Goal: Information Seeking & Learning: Understand process/instructions

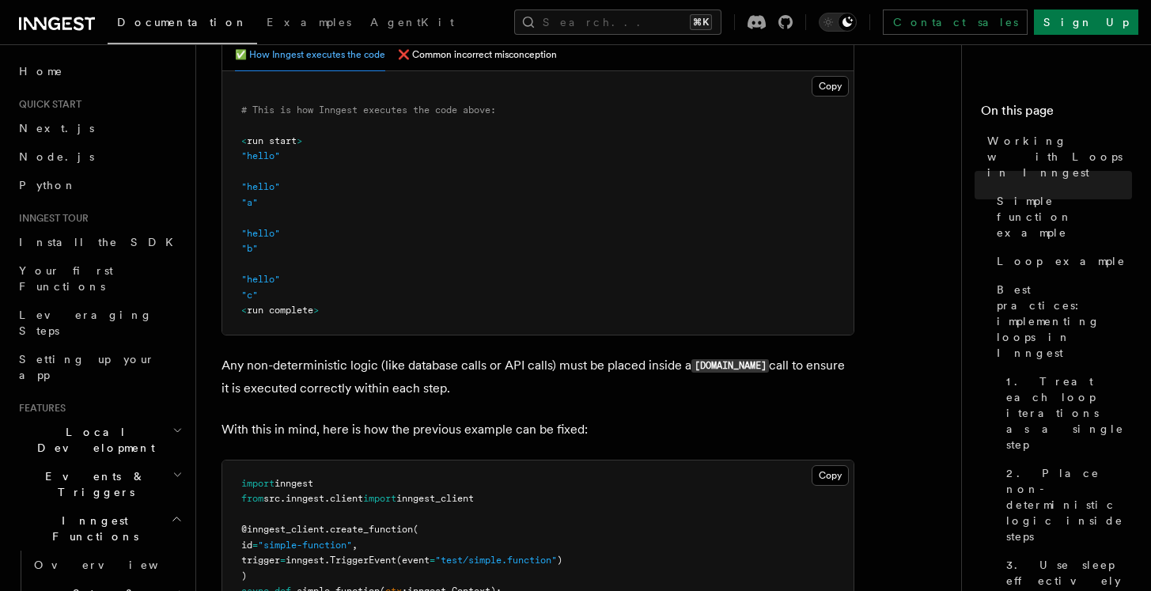
scroll to position [684, 0]
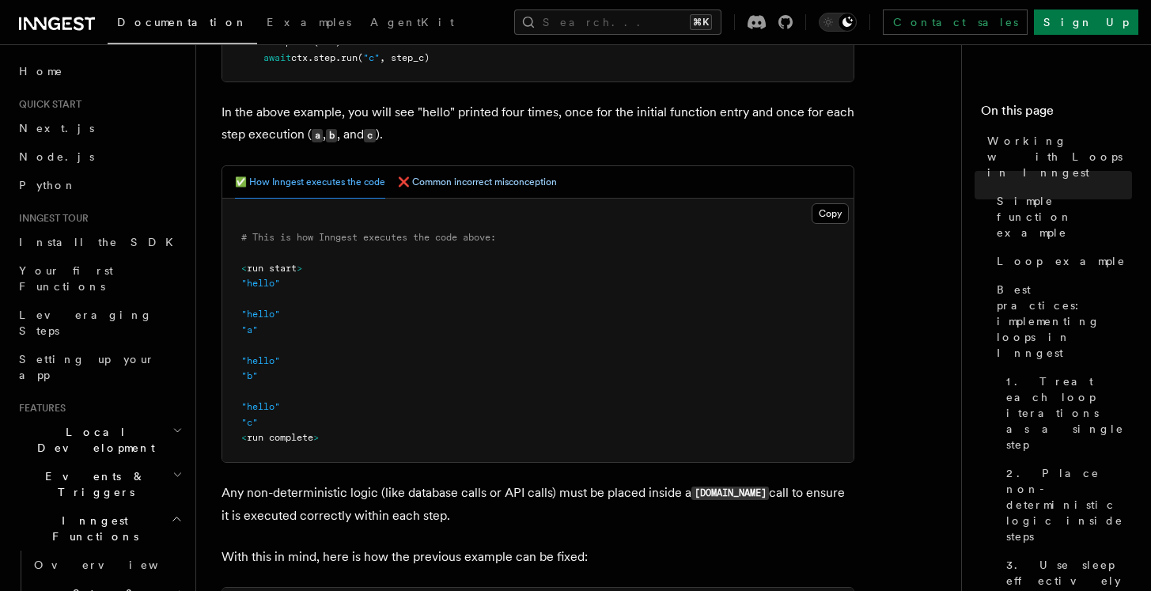
click at [480, 185] on button "❌ Common incorrect misconception" at bounding box center [477, 182] width 159 height 32
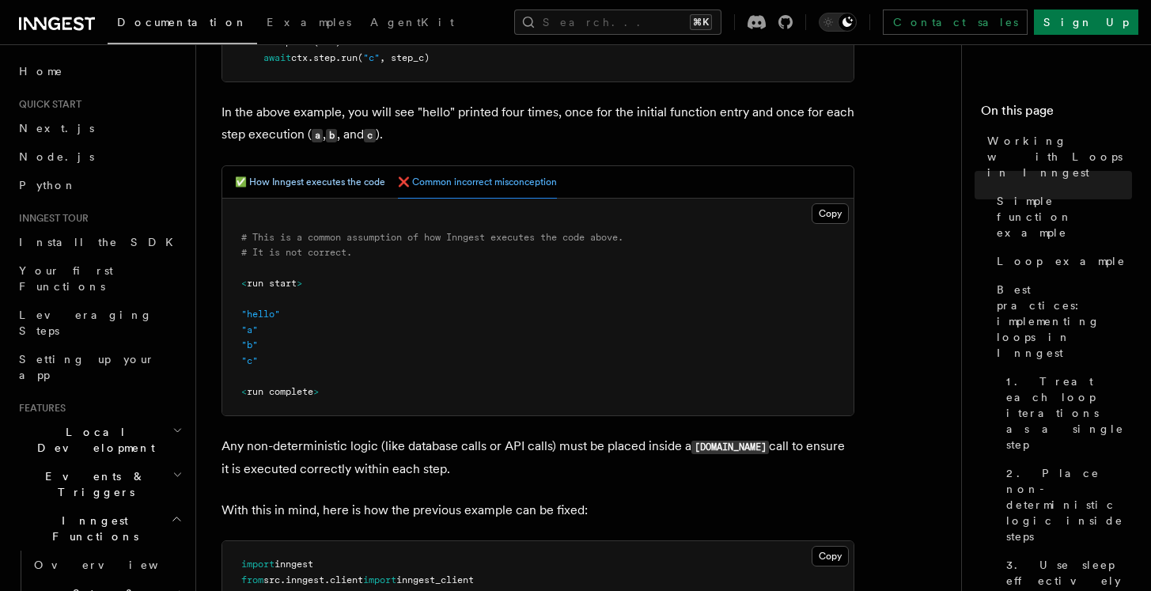
click at [324, 182] on button "✅ How Inngest executes the code" at bounding box center [310, 182] width 150 height 32
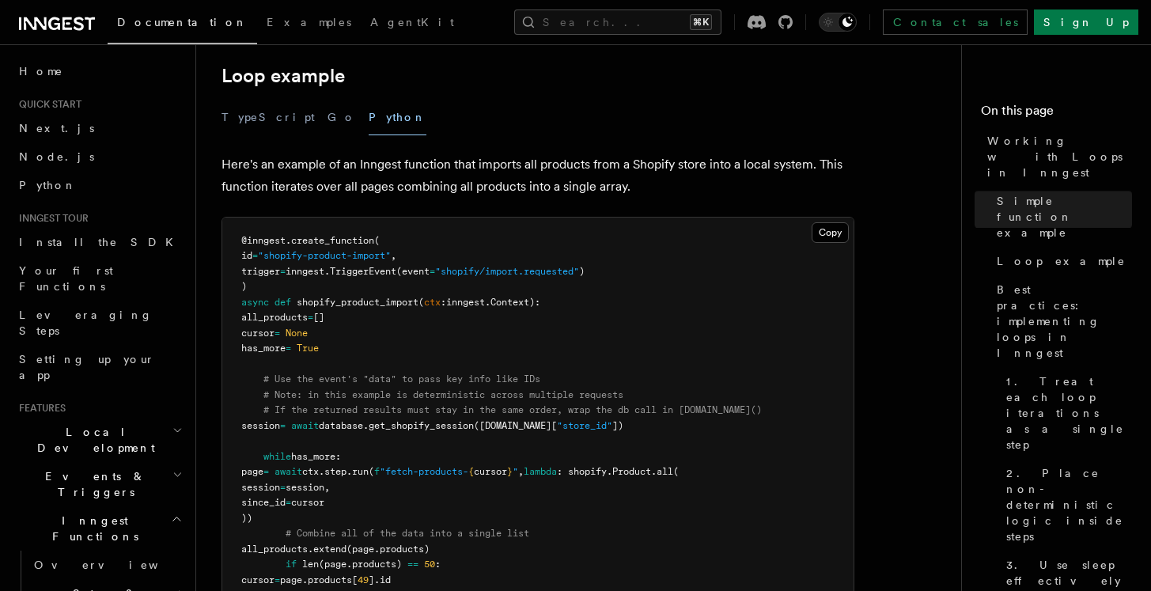
scroll to position [1635, 0]
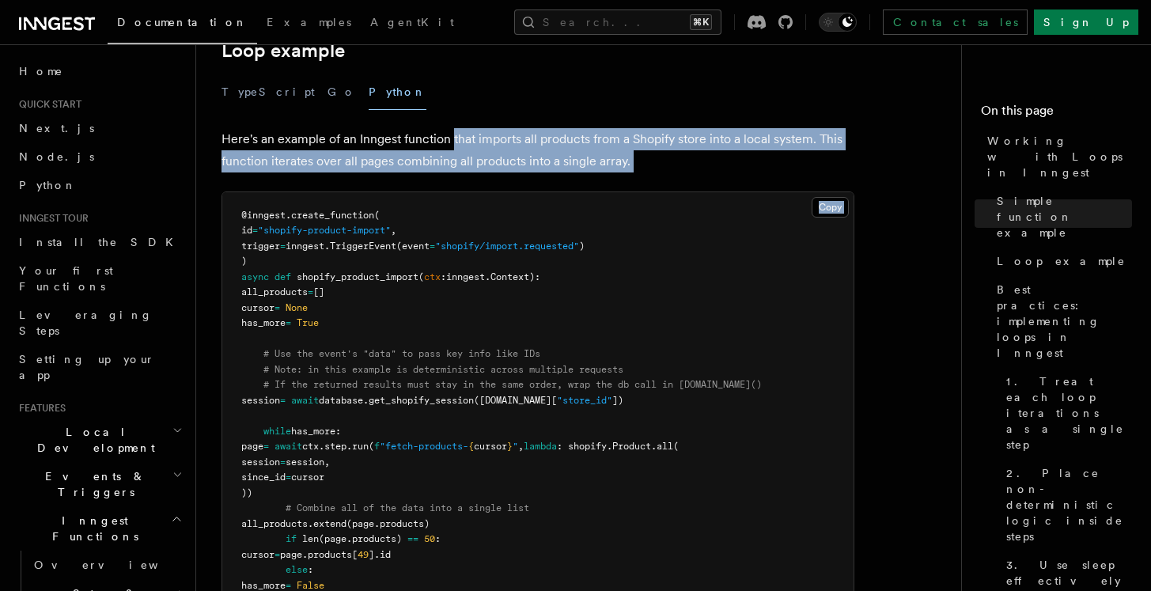
drag, startPoint x: 453, startPoint y: 136, endPoint x: 717, endPoint y: 211, distance: 274.8
click at [714, 213] on article "Features Inngest Functions Steps & Workflows Working with Loops in Inngest In I…" at bounding box center [585, 181] width 727 height 3493
click at [715, 211] on pre "@inngest . create_function ( id = "shopify-product-import" , trigger = inngest.…" at bounding box center [537, 416] width 631 height 449
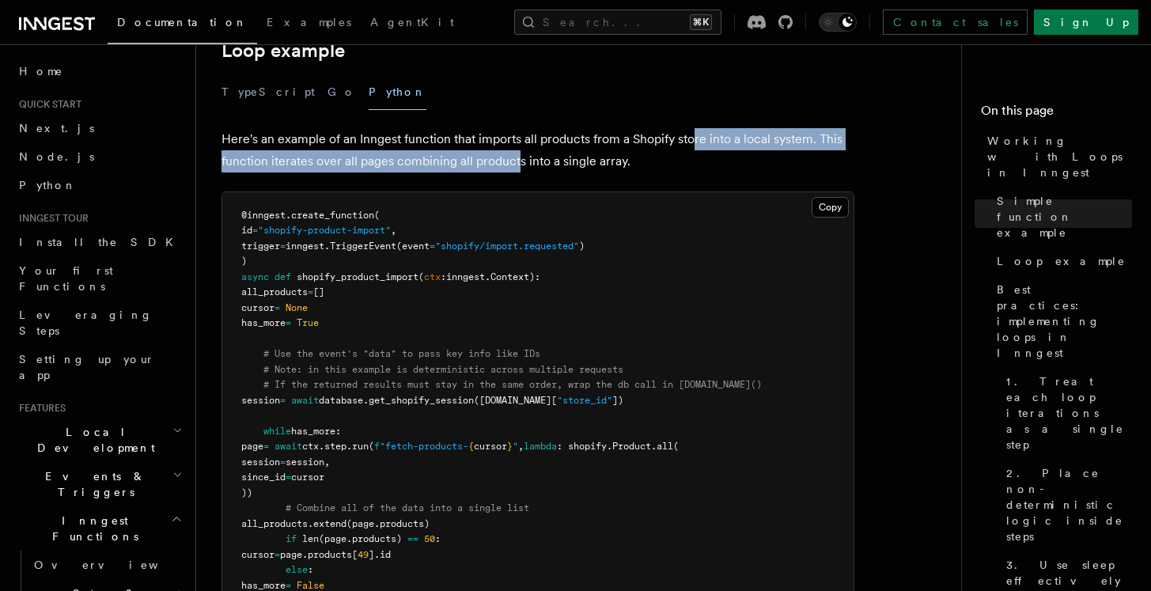
drag, startPoint x: 695, startPoint y: 150, endPoint x: 499, endPoint y: 150, distance: 195.4
click at [504, 150] on p "Here's an example of an Inngest function that imports all products from a Shopi…" at bounding box center [538, 150] width 633 height 44
click at [499, 150] on p "Here's an example of an Inngest function that imports all products from a Shopi…" at bounding box center [538, 150] width 633 height 44
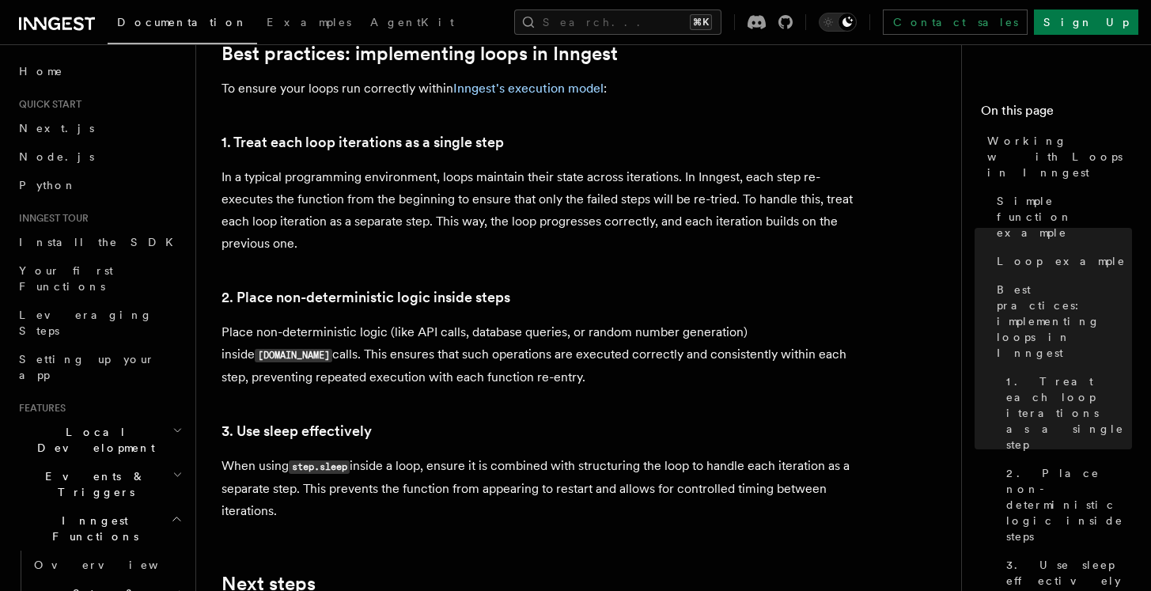
scroll to position [2450, 0]
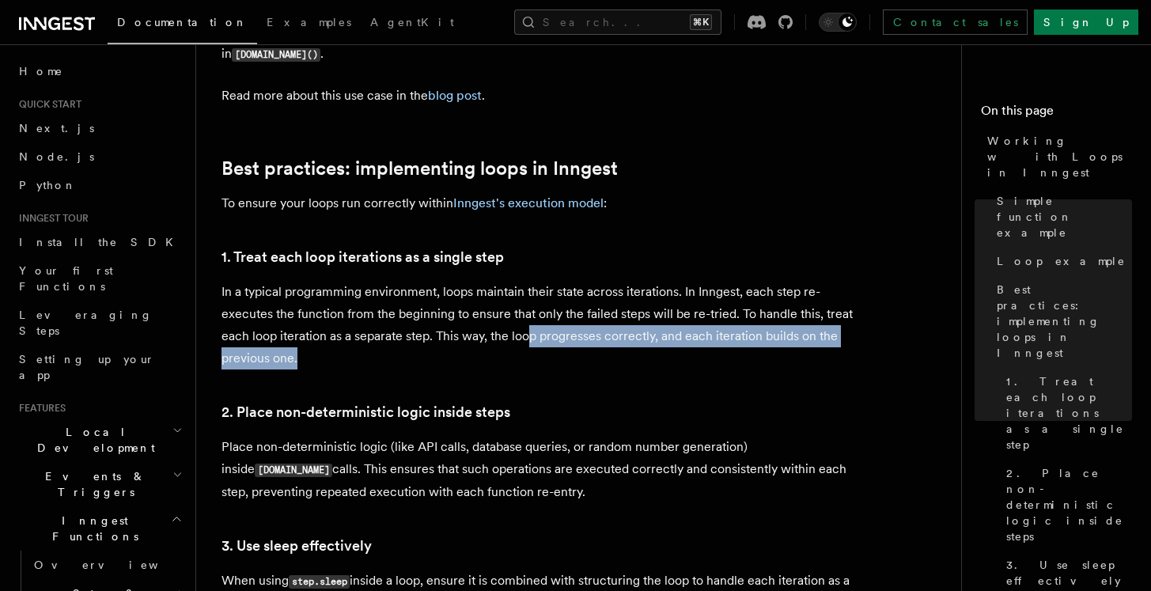
drag, startPoint x: 549, startPoint y: 320, endPoint x: 633, endPoint y: 343, distance: 87.0
click at [623, 340] on p "In a typical programming environment, loops maintain their state across iterati…" at bounding box center [538, 325] width 633 height 89
click at [633, 343] on p "In a typical programming environment, loops maintain their state across iterati…" at bounding box center [538, 325] width 633 height 89
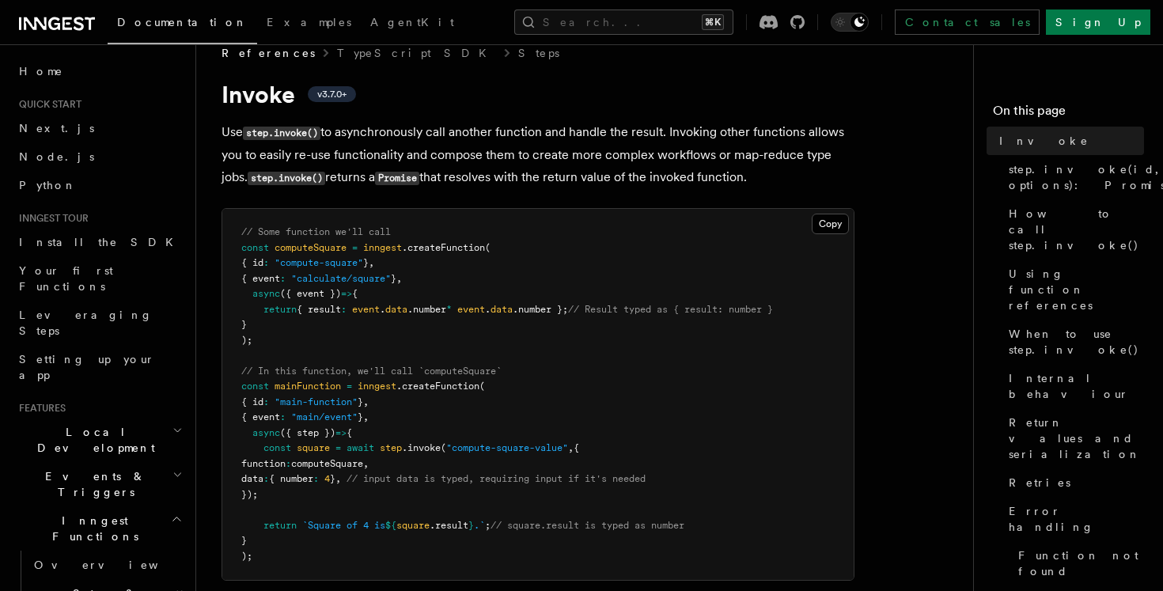
scroll to position [22, 0]
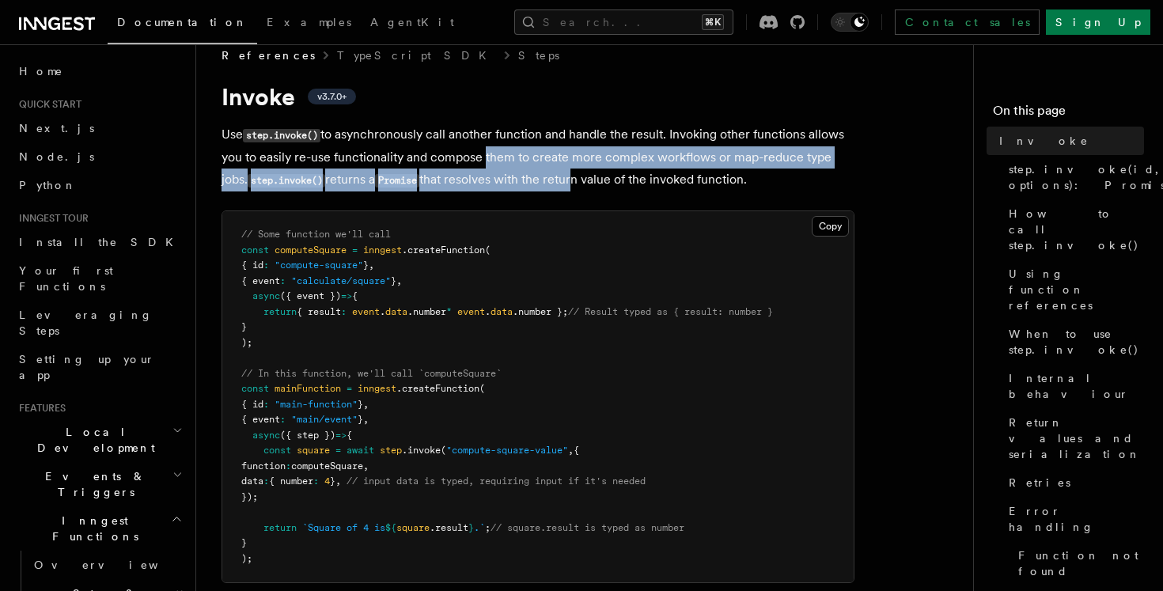
drag, startPoint x: 478, startPoint y: 154, endPoint x: 600, endPoint y: 179, distance: 124.3
click at [600, 179] on p "Use step.invoke() to asynchronously call another function and handle the result…" at bounding box center [538, 157] width 633 height 68
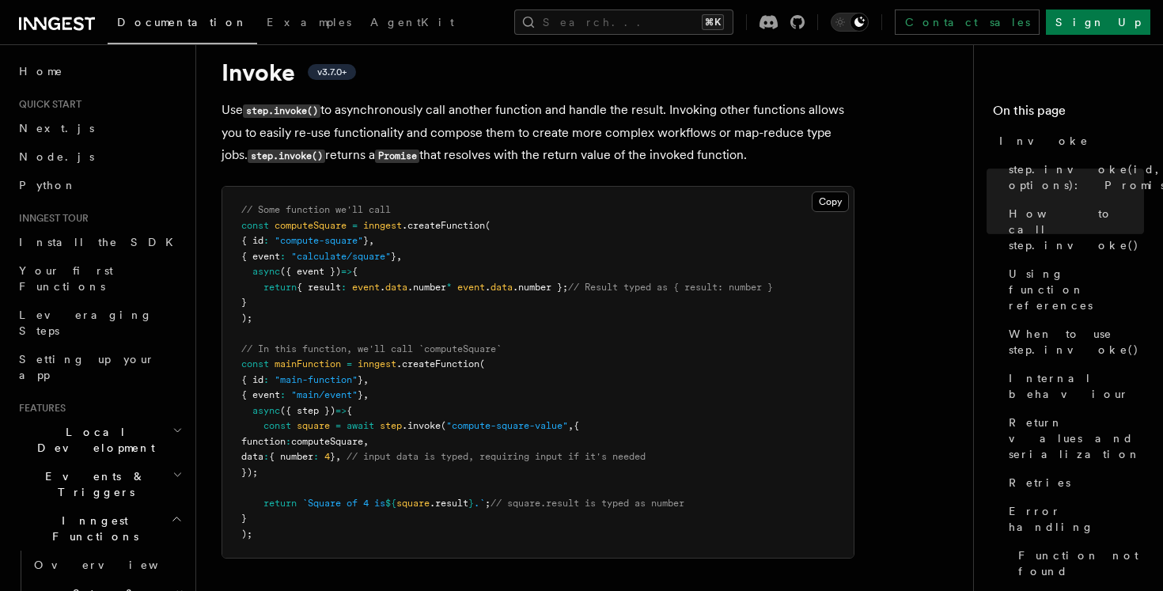
scroll to position [0, 0]
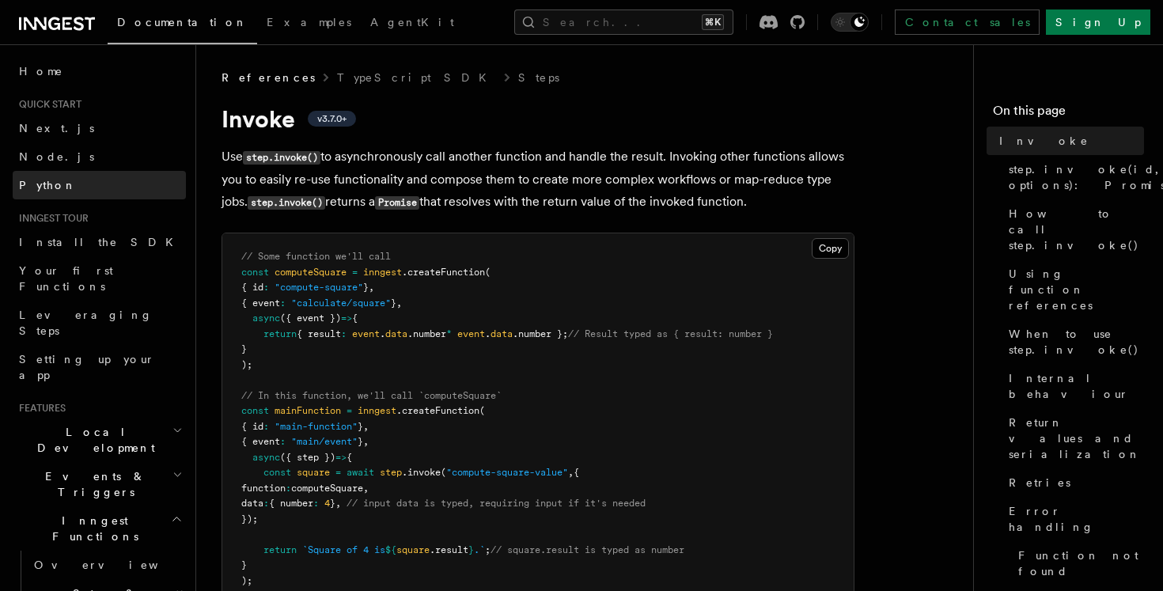
click at [40, 184] on span "Python" at bounding box center [48, 185] width 58 height 13
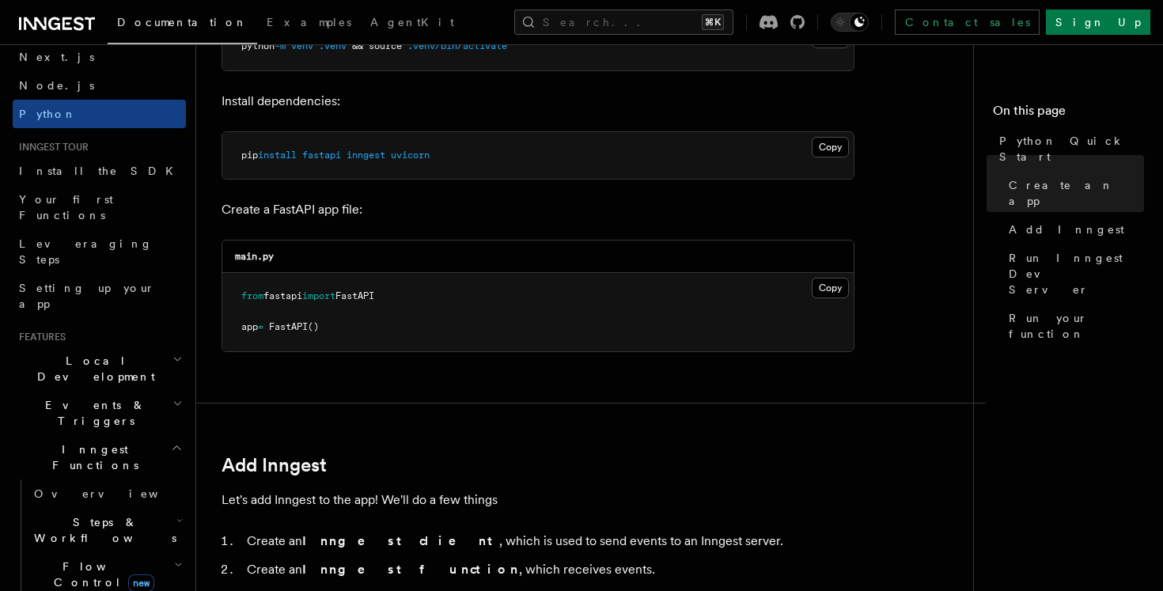
scroll to position [85, 0]
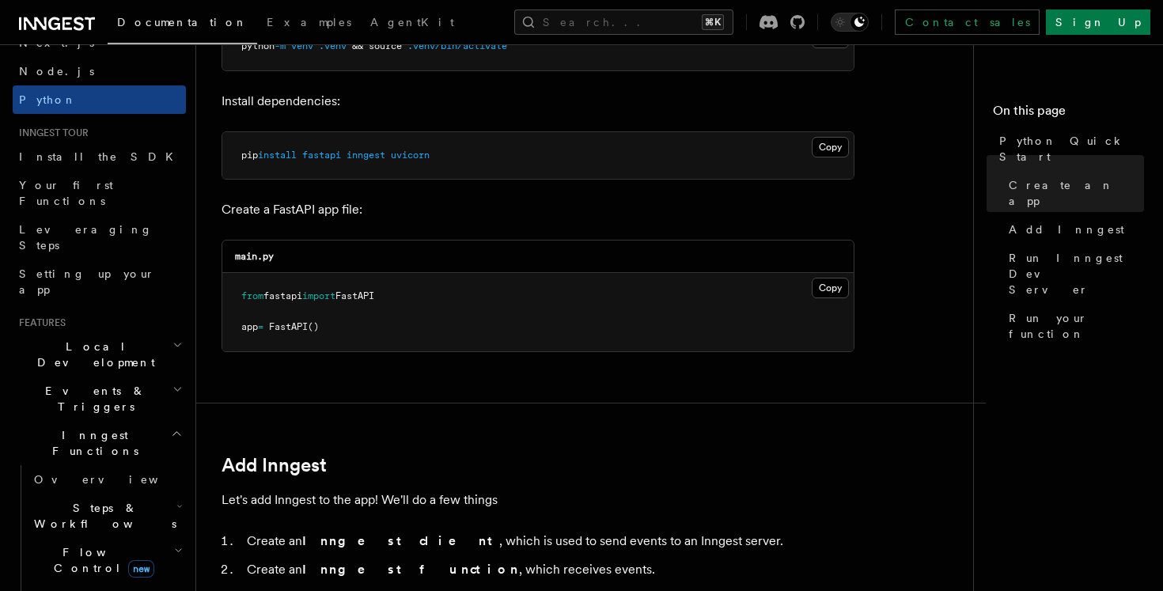
click at [173, 383] on icon "button" at bounding box center [177, 389] width 10 height 13
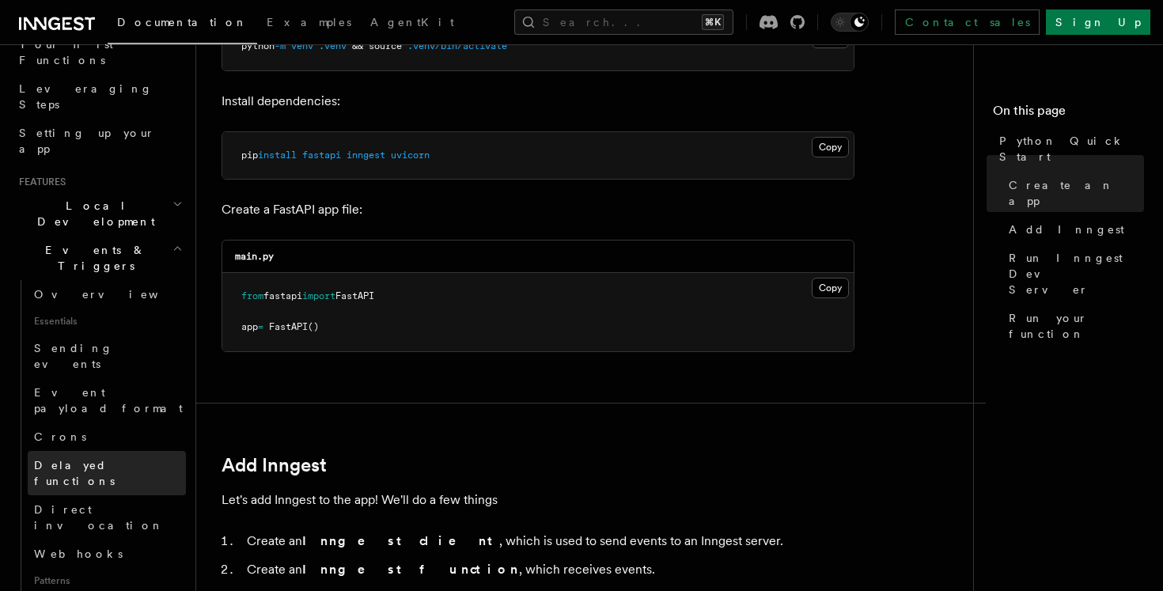
scroll to position [227, 0]
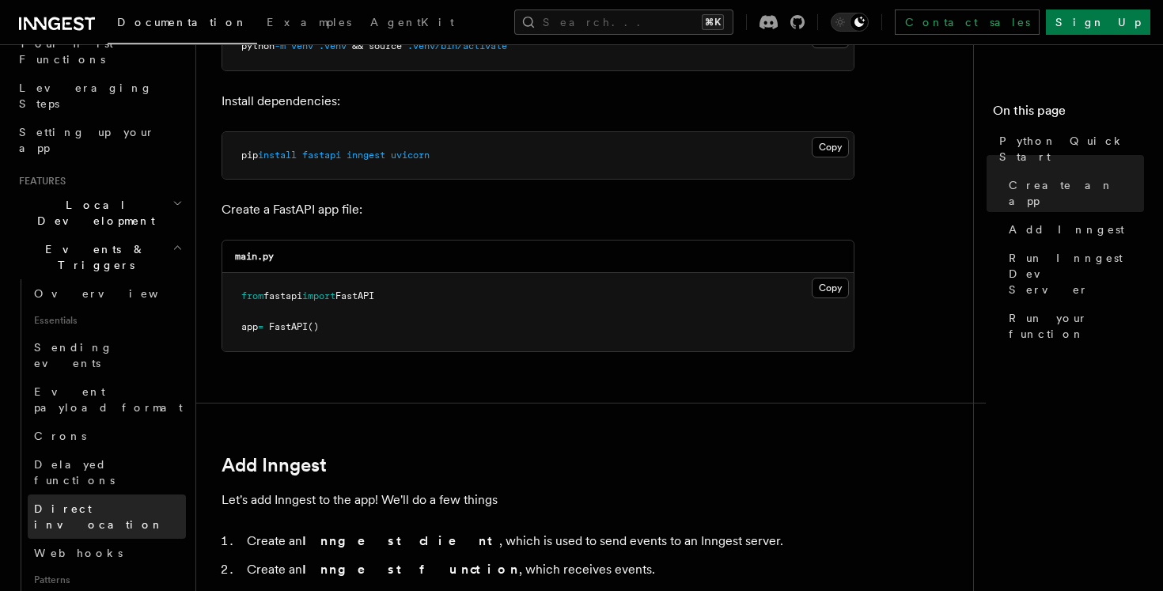
click at [106, 502] on span "Direct invocation" at bounding box center [99, 516] width 130 height 28
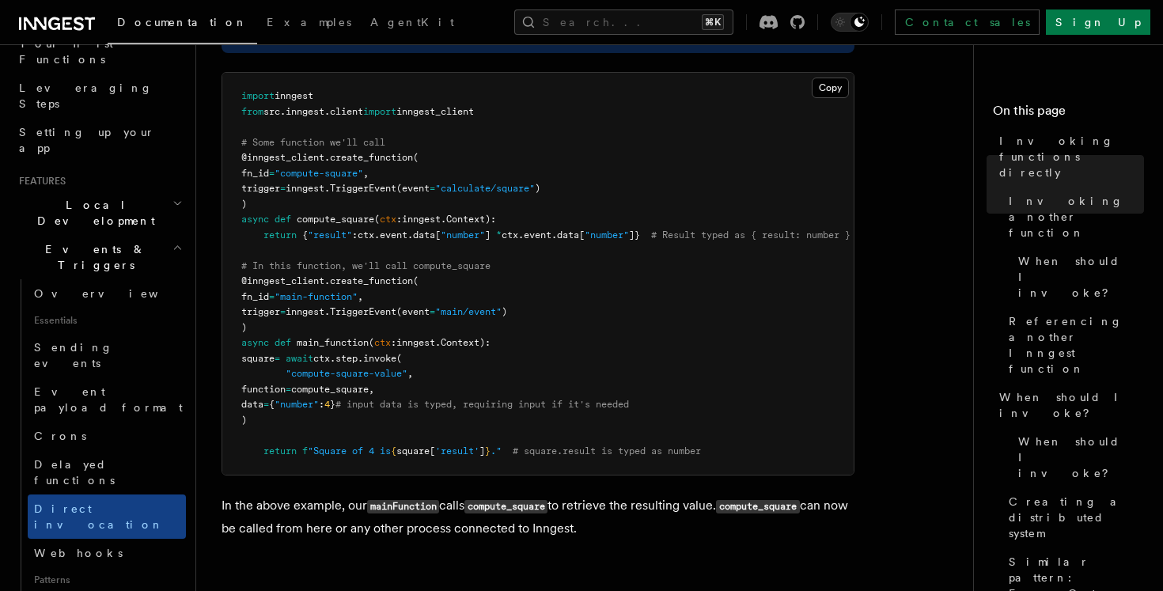
scroll to position [618, 0]
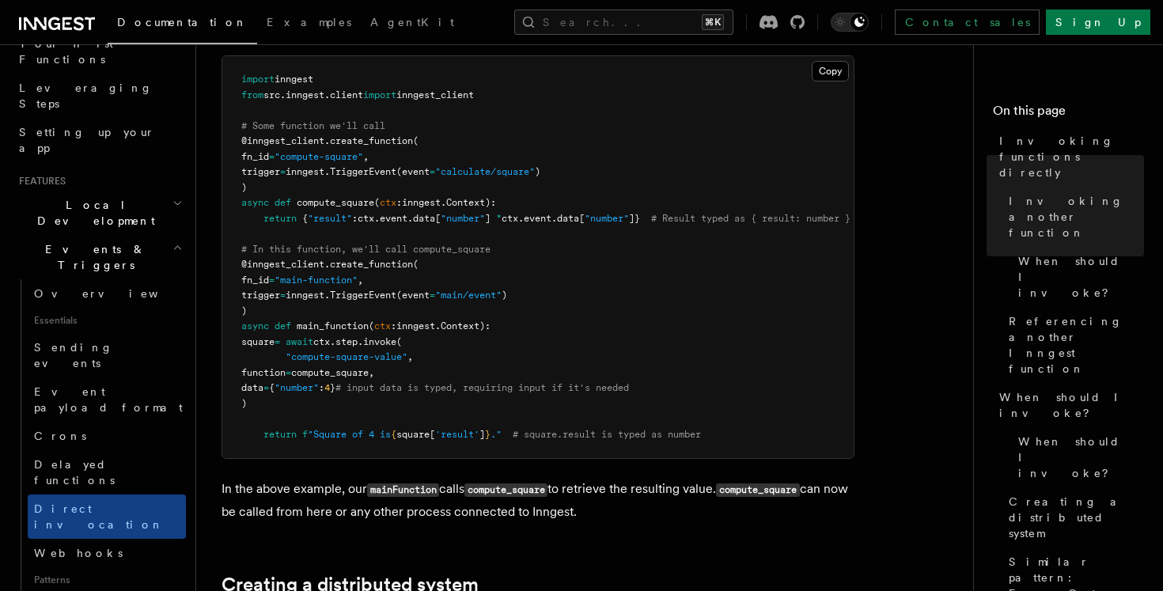
drag, startPoint x: 255, startPoint y: 319, endPoint x: 297, endPoint y: 409, distance: 99.5
click at [297, 410] on pre "import inngest from src . inngest . client import inngest_client # Some functio…" at bounding box center [537, 257] width 631 height 402
click at [297, 409] on pre "import inngest from src . inngest . client import inngest_client # Some functio…" at bounding box center [537, 257] width 631 height 402
drag, startPoint x: 297, startPoint y: 409, endPoint x: 260, endPoint y: 404, distance: 36.7
click at [260, 404] on pre "import inngest from src . inngest . client import inngest_client # Some functio…" at bounding box center [537, 257] width 631 height 402
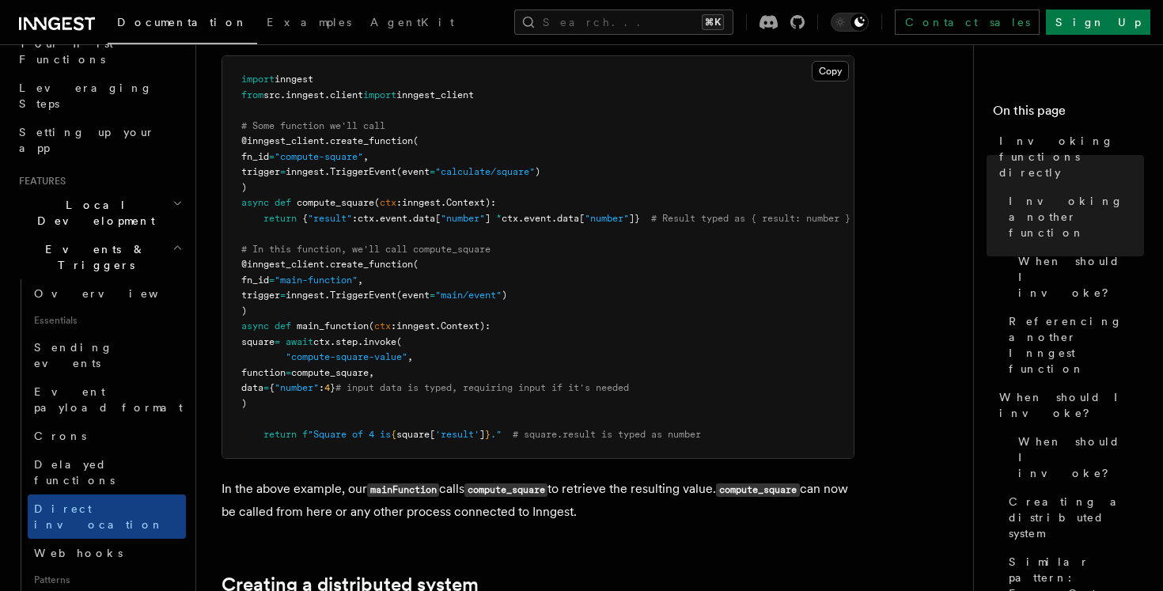
drag, startPoint x: 283, startPoint y: 404, endPoint x: 222, endPoint y: 366, distance: 72.5
click at [222, 366] on pre "import inngest from src . inngest . client import inngest_client # Some functio…" at bounding box center [537, 257] width 631 height 402
copy code ""compute-square-value" , function = compute_square, data = { "number" : 4 } # i…"
click at [286, 412] on pre "import inngest from src . inngest . client import inngest_client # Some functio…" at bounding box center [537, 257] width 631 height 402
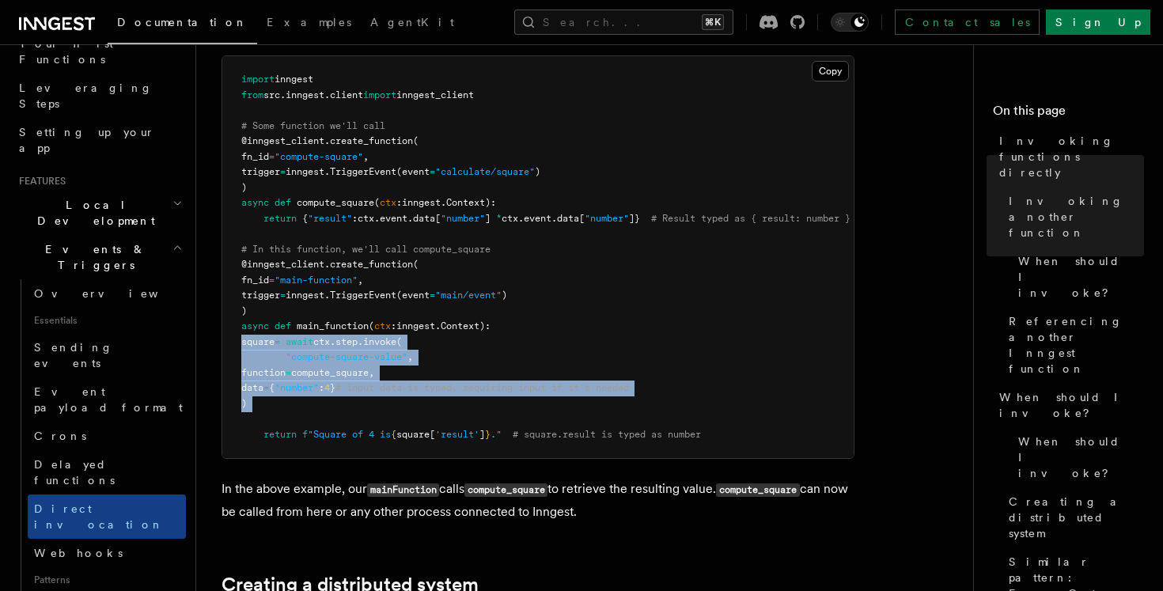
drag, startPoint x: 299, startPoint y: 418, endPoint x: 212, endPoint y: 347, distance: 112.5
click at [212, 347] on div "Features Events & Triggers Invoking functions directly Inngest's step.invoke() …" at bounding box center [616, 329] width 840 height 1895
copy code "square = await ctx . step . invoke ( "compute-square-value" , function = comput…"
